Goal: Obtain resource: Download file/media

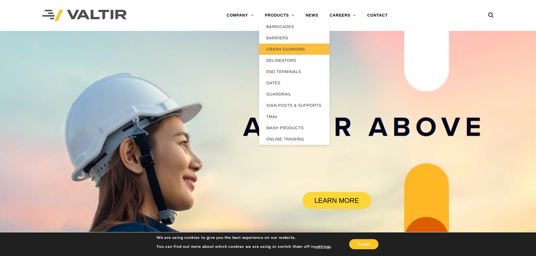
click at [278, 49] on link "CRASH CUSHIONS" at bounding box center [294, 49] width 70 height 11
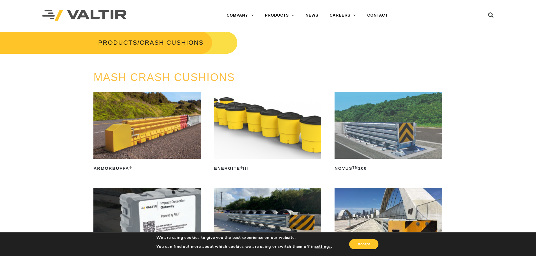
click at [380, 133] on img at bounding box center [388, 125] width 107 height 67
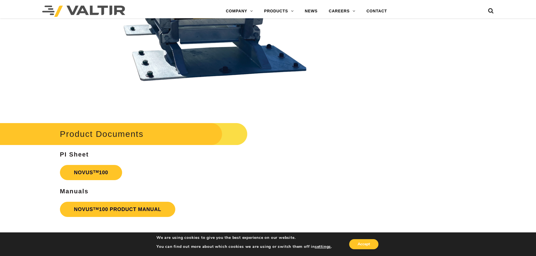
scroll to position [1351, 0]
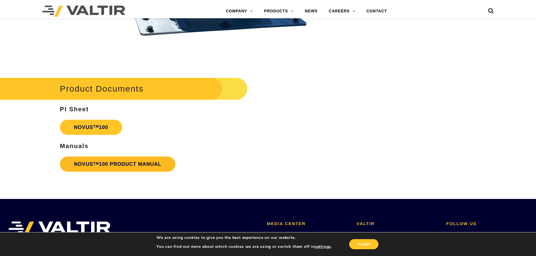
click at [111, 167] on link "NOVUS TM 100 PRODUCT MANUAL" at bounding box center [118, 164] width 116 height 15
